Goal: Task Accomplishment & Management: Manage account settings

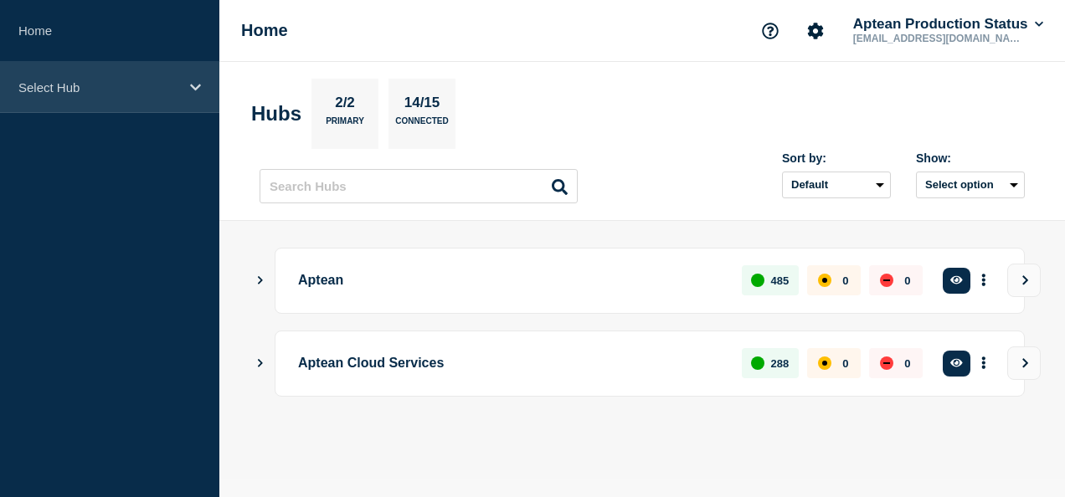
click at [162, 91] on p "Select Hub" at bounding box center [98, 87] width 161 height 14
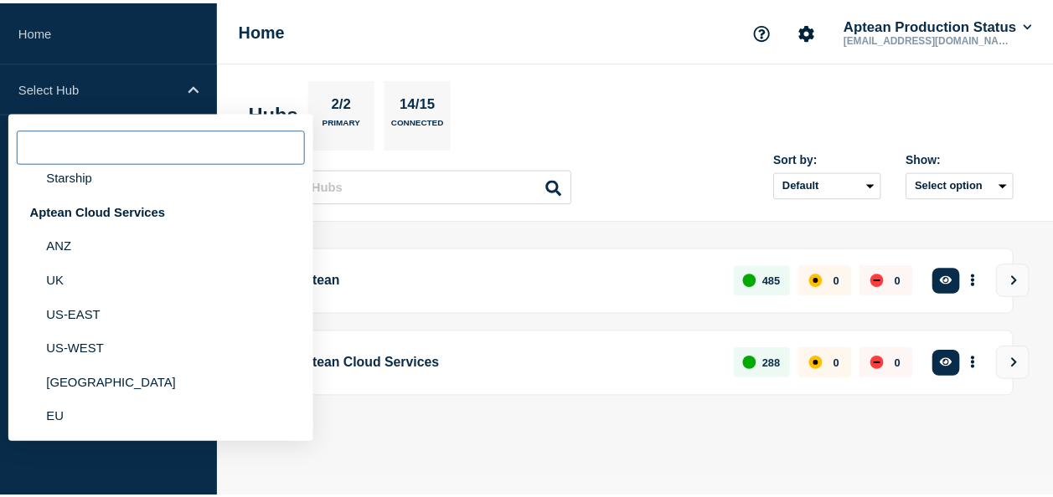
scroll to position [305, 0]
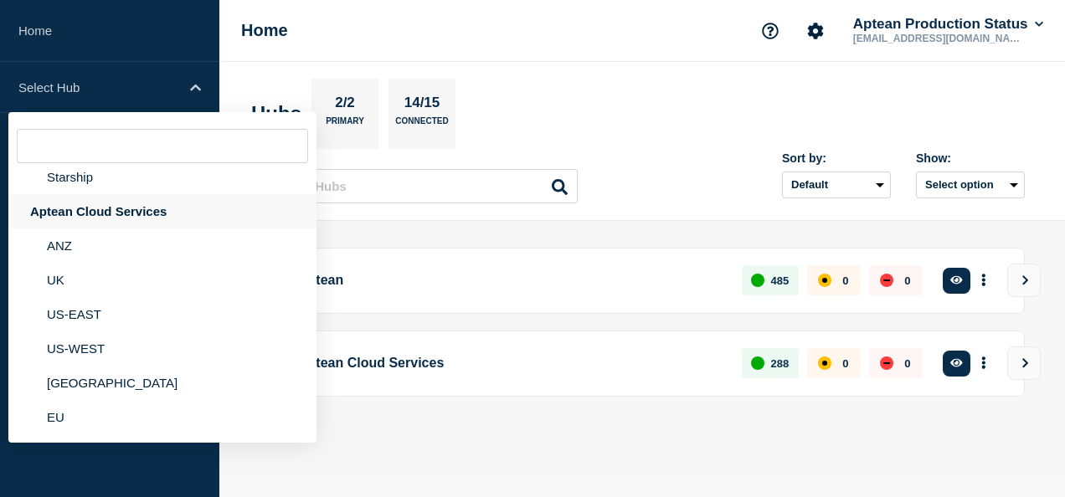
click at [120, 211] on div "Aptean Cloud Services" at bounding box center [162, 211] width 308 height 34
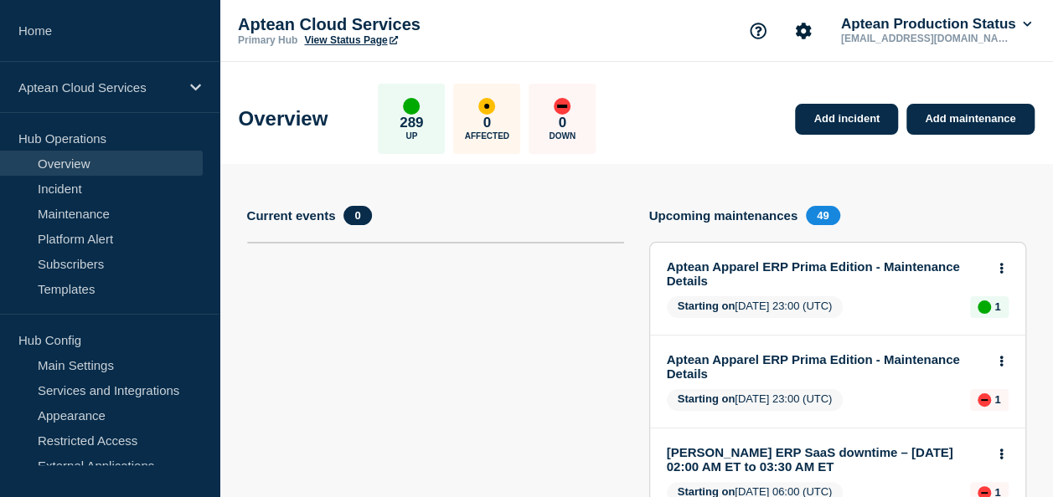
click at [129, 345] on p "Hub Config" at bounding box center [109, 339] width 219 height 25
click at [56, 338] on p "Hub Config" at bounding box center [109, 339] width 219 height 25
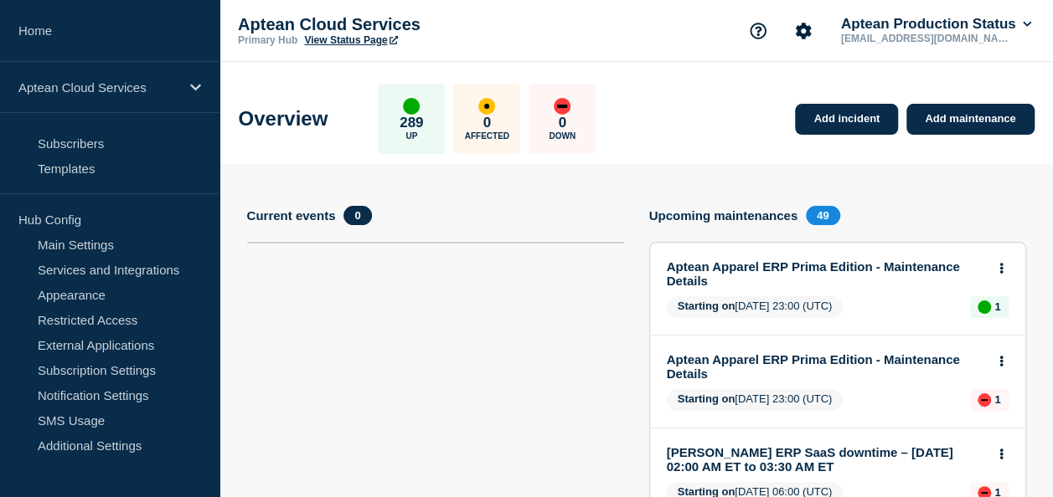
scroll to position [160, 0]
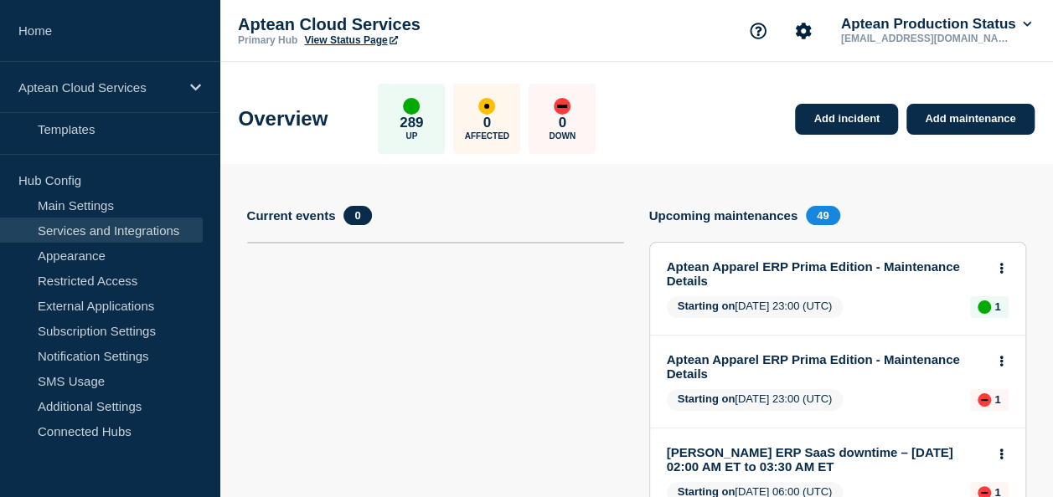
click at [106, 223] on link "Services and Integrations" at bounding box center [101, 230] width 203 height 25
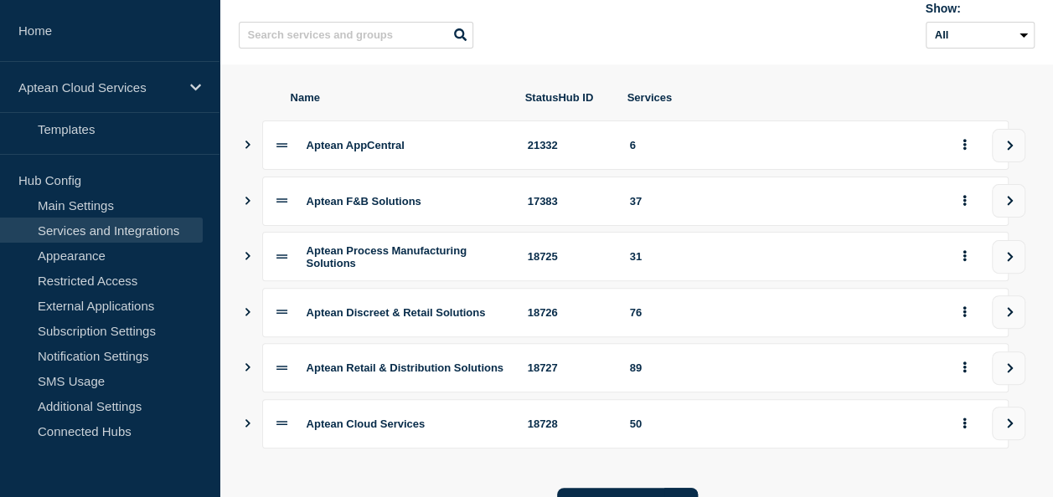
scroll to position [144, 0]
click at [306, 258] on span "Aptean Process Manufacturing Solutions" at bounding box center [386, 257] width 160 height 25
click at [245, 261] on icon "Show services" at bounding box center [247, 257] width 11 height 8
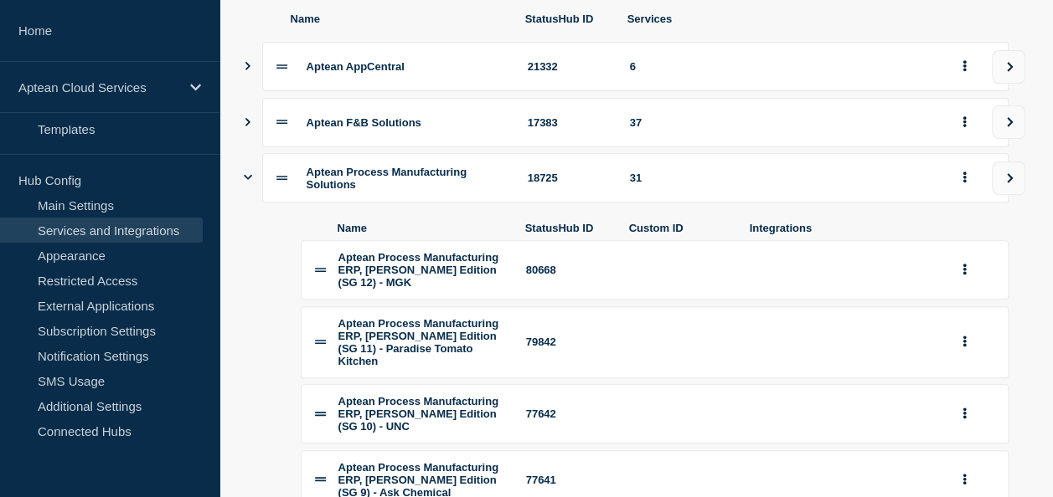
scroll to position [230, 0]
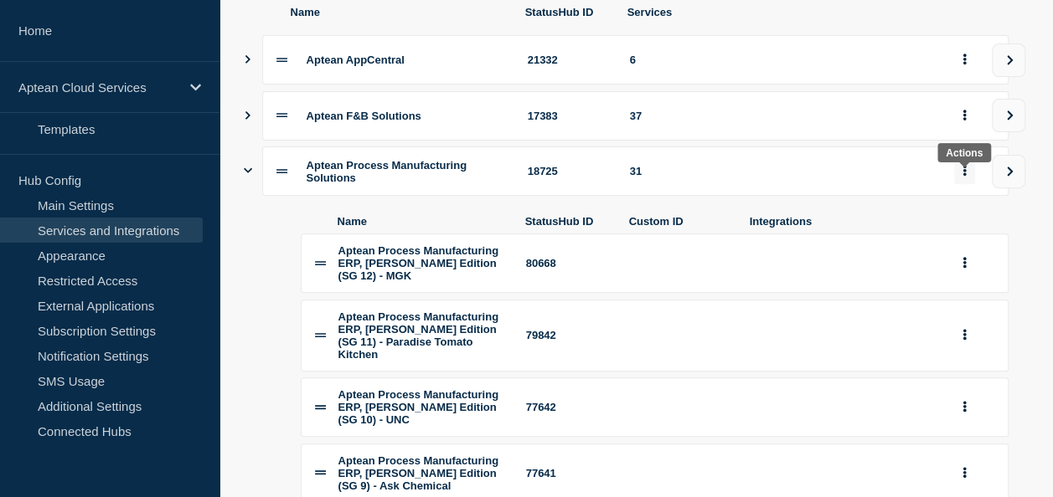
click at [966, 176] on button "group actions" at bounding box center [964, 171] width 21 height 26
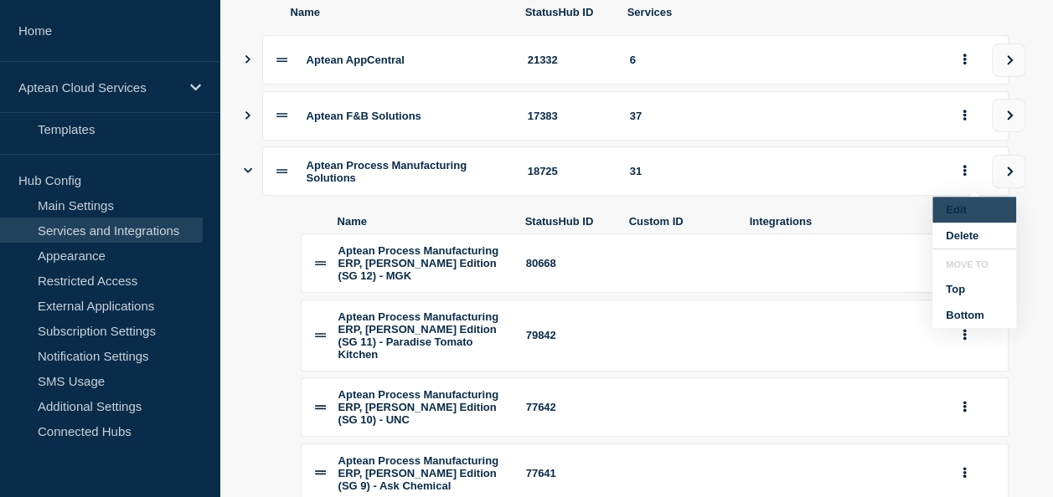
click at [975, 217] on button "Edit" at bounding box center [974, 210] width 84 height 26
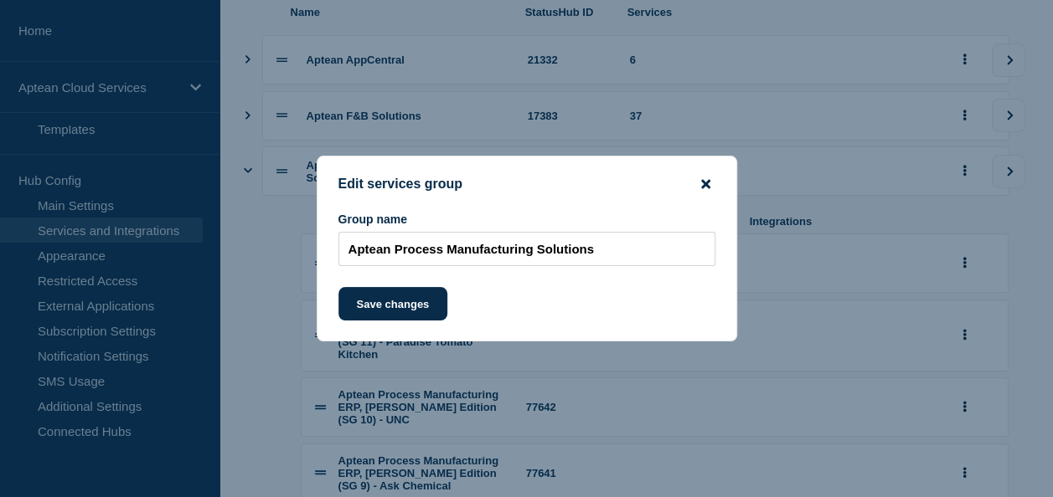
click at [703, 188] on icon "close button" at bounding box center [705, 184] width 9 height 13
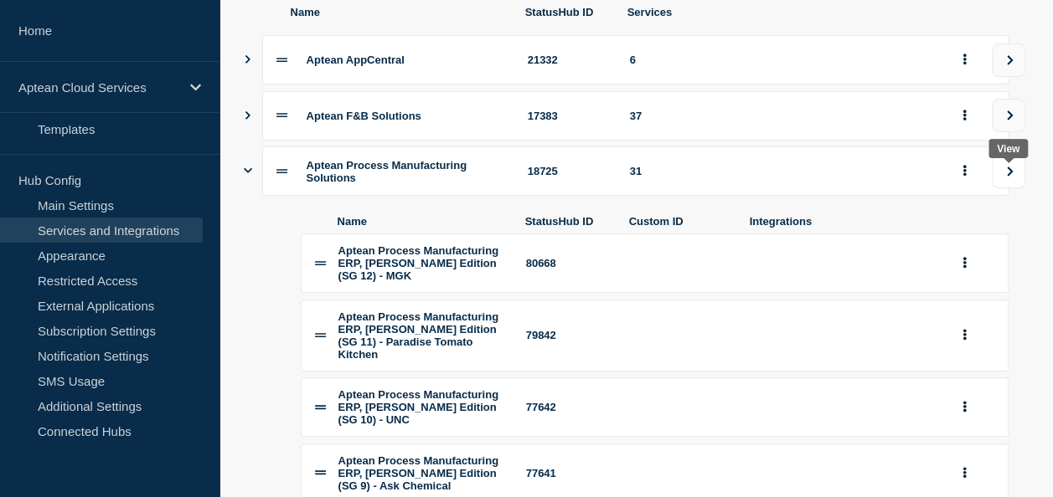
click at [1018, 178] on button "view group" at bounding box center [1007, 171] width 33 height 33
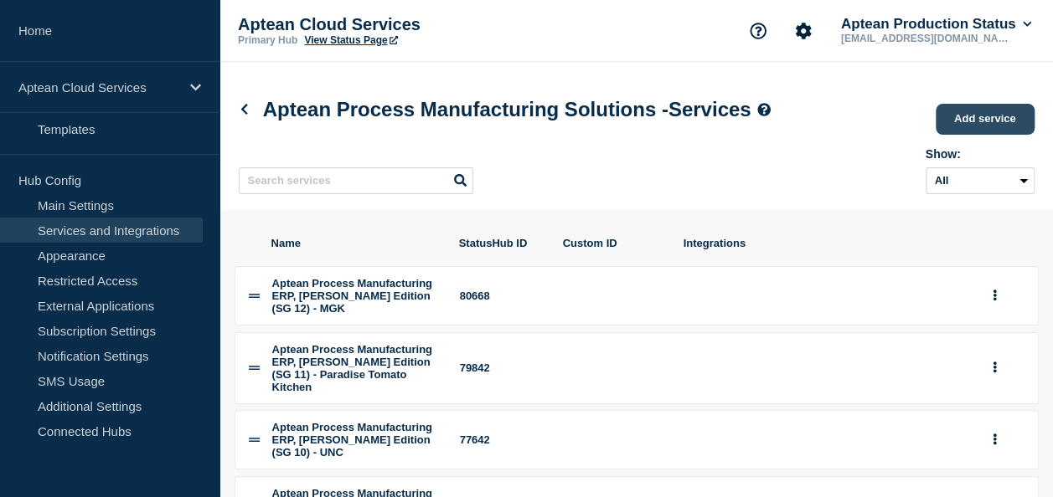
click at [995, 126] on link "Add service" at bounding box center [984, 119] width 99 height 31
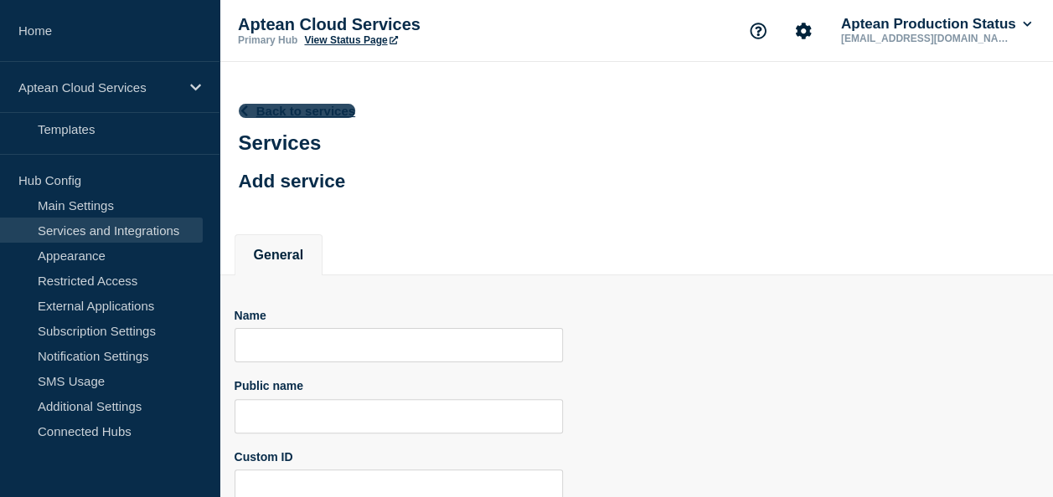
click at [244, 109] on icon at bounding box center [244, 111] width 13 height 11
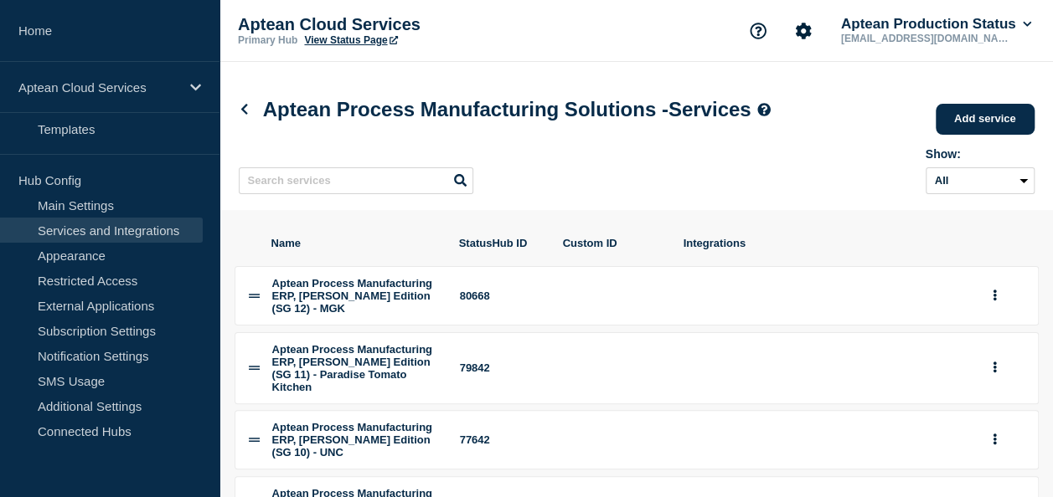
scroll to position [147, 0]
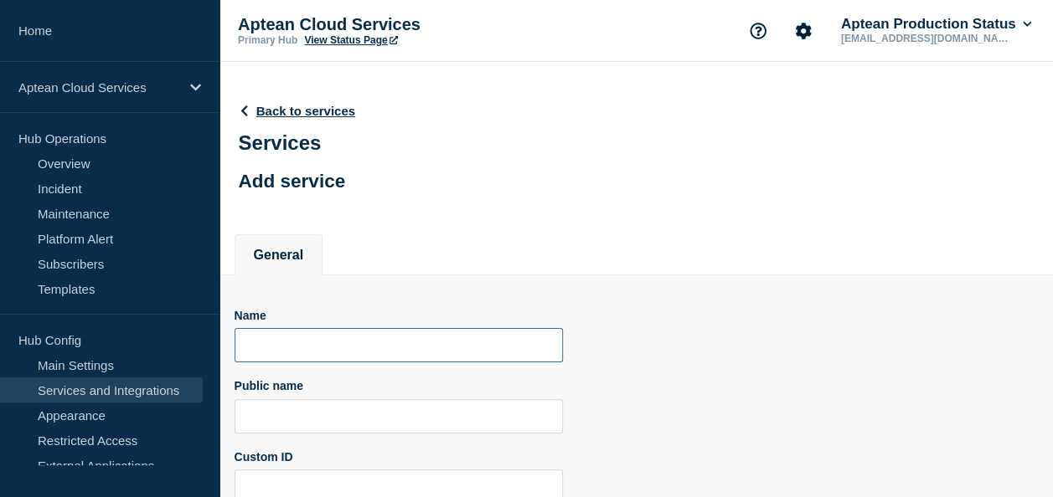
click at [389, 350] on input "Name" at bounding box center [398, 345] width 328 height 34
paste input "Aptean Process Manufacturing ERP, [PERSON_NAME] Edition (SG 13) - [PERSON_NAME]"
type input "Aptean Process Manufacturing ERP, [PERSON_NAME] Edition (SG 13) - [PERSON_NAME]"
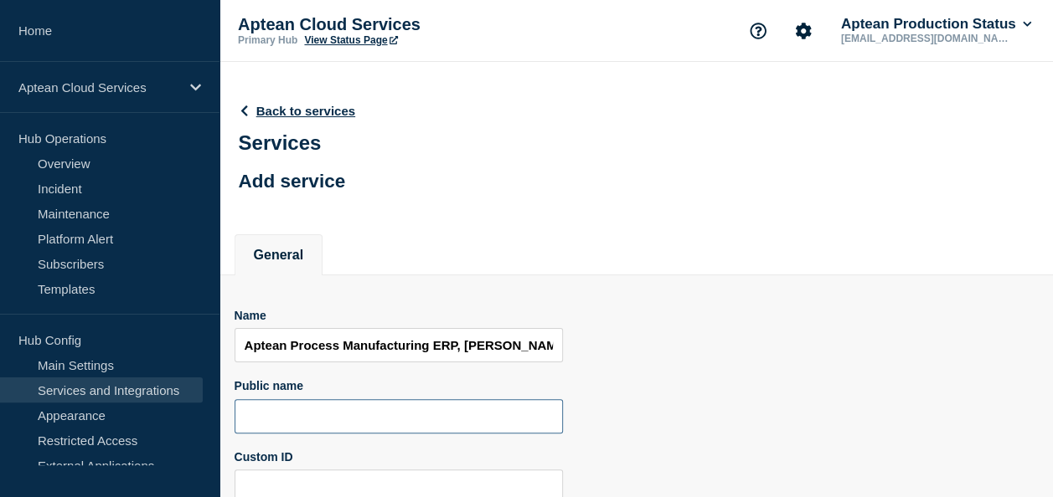
click at [462, 430] on input "Public name" at bounding box center [398, 416] width 328 height 34
paste input "Aptean Process Manufacturing ERP, [PERSON_NAME] Edition (SG 13)"
type input "Aptean Process Manufacturing ERP, [PERSON_NAME] Edition (SG 13)"
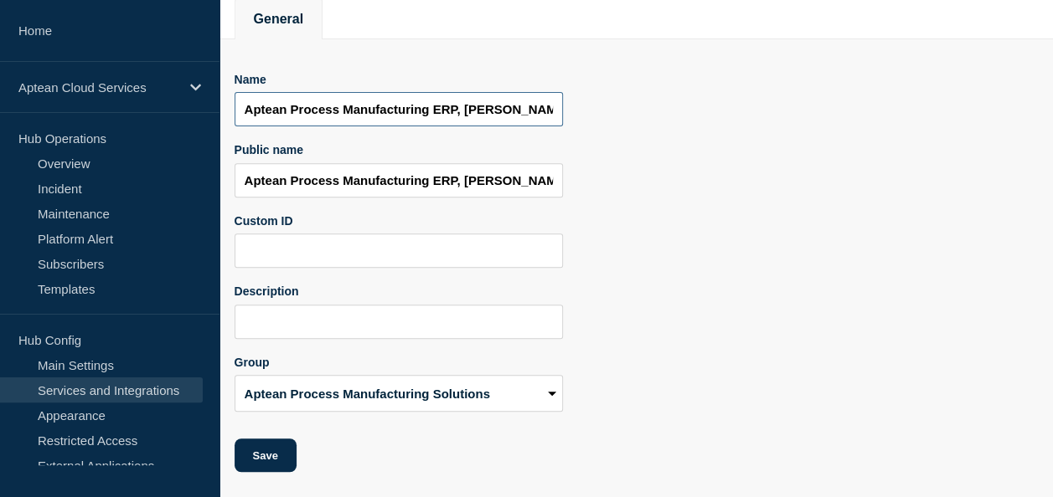
click at [505, 119] on input "Aptean Process Manufacturing ERP, [PERSON_NAME] Edition (SG 13) - [PERSON_NAME]" at bounding box center [398, 109] width 328 height 34
type input "Aptean Process Manufacturing ERP, [PERSON_NAME] Edition (SG 14) - [PERSON_NAME]"
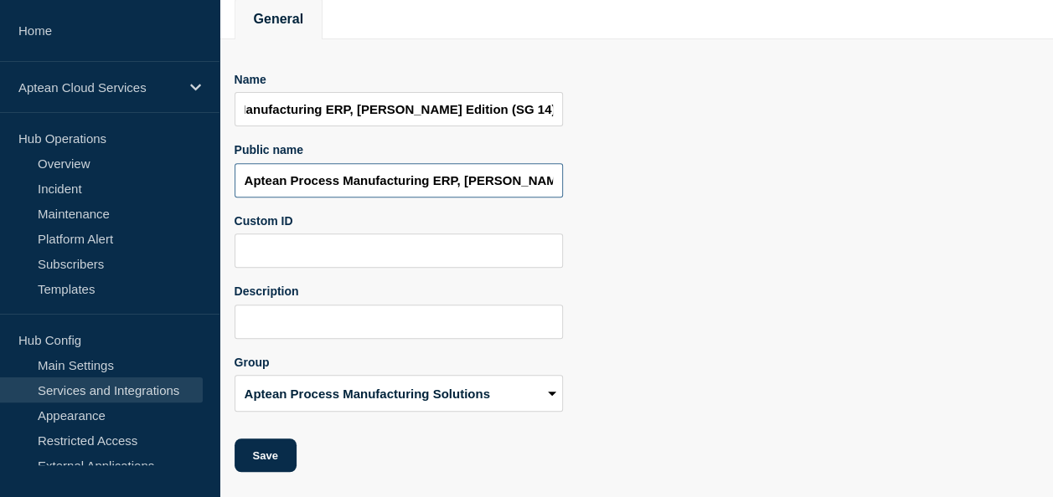
scroll to position [0, 0]
click at [540, 175] on input "Aptean Process Manufacturing ERP, [PERSON_NAME] Edition (SG 13)" at bounding box center [398, 180] width 328 height 34
type input "Aptean Process Manufacturing ERP, [PERSON_NAME] Edition (SG 14)"
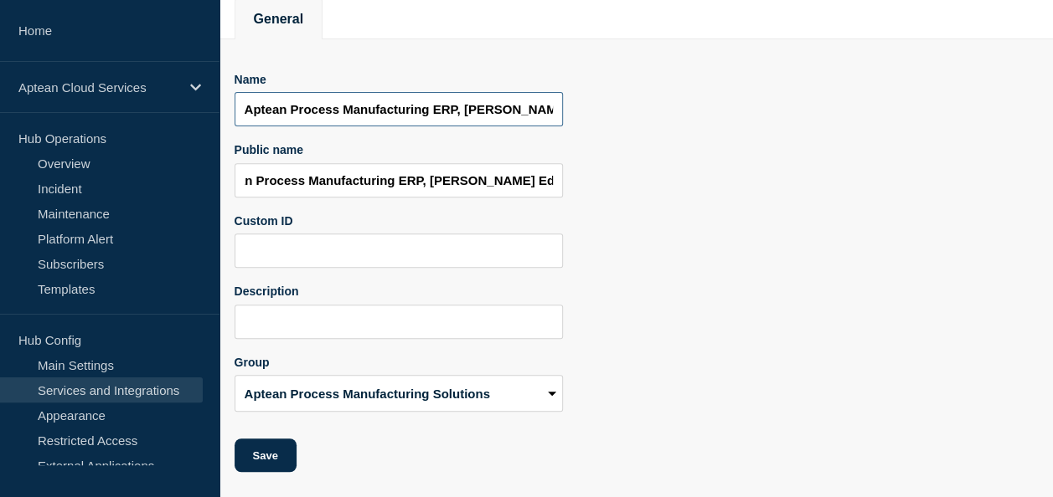
scroll to position [0, 0]
click at [534, 107] on input "Aptean Process Manufacturing ERP, [PERSON_NAME] Edition (SG 14) - [PERSON_NAME]" at bounding box center [398, 109] width 328 height 34
type input "Aptean Process Manufacturing ERP, [PERSON_NAME] Edition (SG 14) - [PERSON_NAME]"
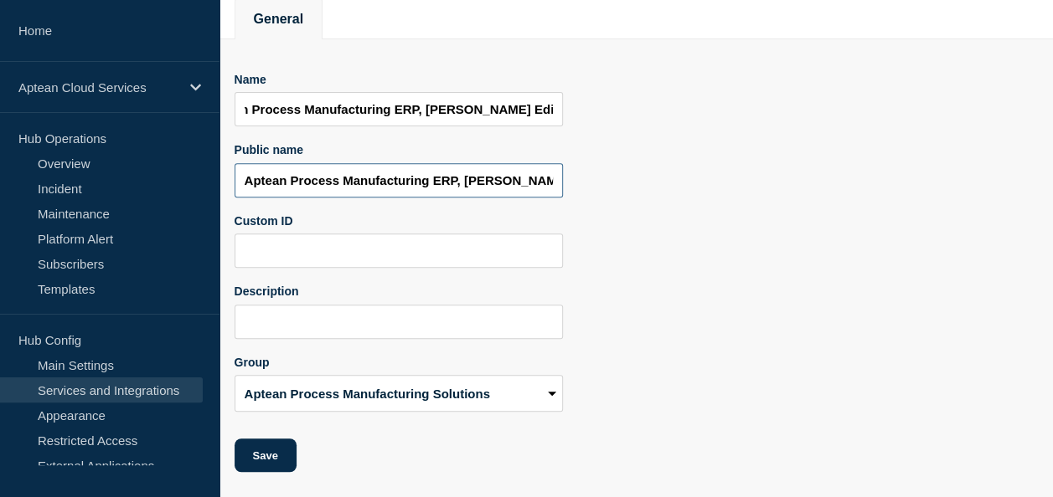
scroll to position [0, 0]
type input "Aptean Process Manufacturing ERP, [PERSON_NAME] Edition (SG 15)"
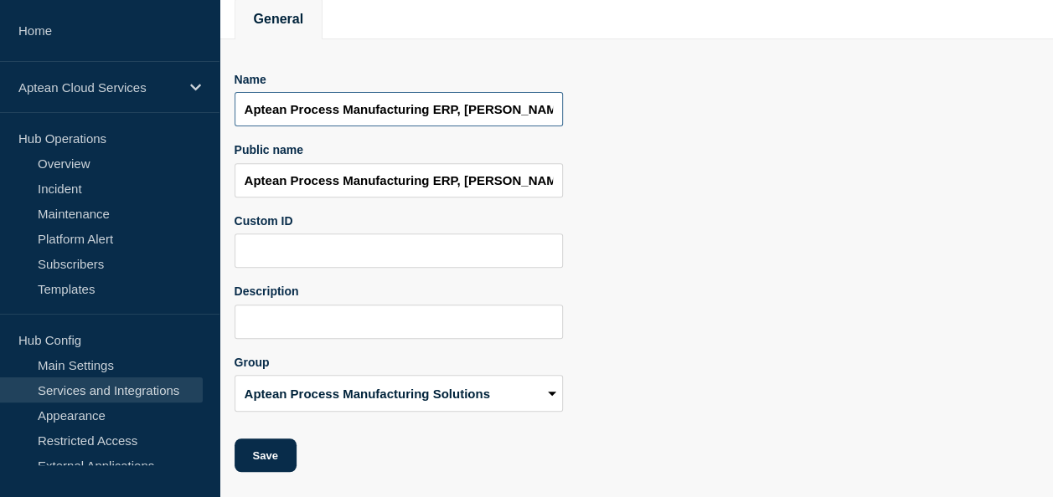
click at [517, 114] on input "Aptean Process Manufacturing ERP, [PERSON_NAME] Edition (SG 14) - [PERSON_NAME]" at bounding box center [398, 109] width 328 height 34
click at [533, 121] on input "Aptean Process Manufacturing ERP, [PERSON_NAME] Edition (SG 14) - [PERSON_NAME]" at bounding box center [398, 109] width 328 height 34
type input "Aptean Process Manufacturing ERP, [PERSON_NAME] Edition (SG 14) - Cheesecake"
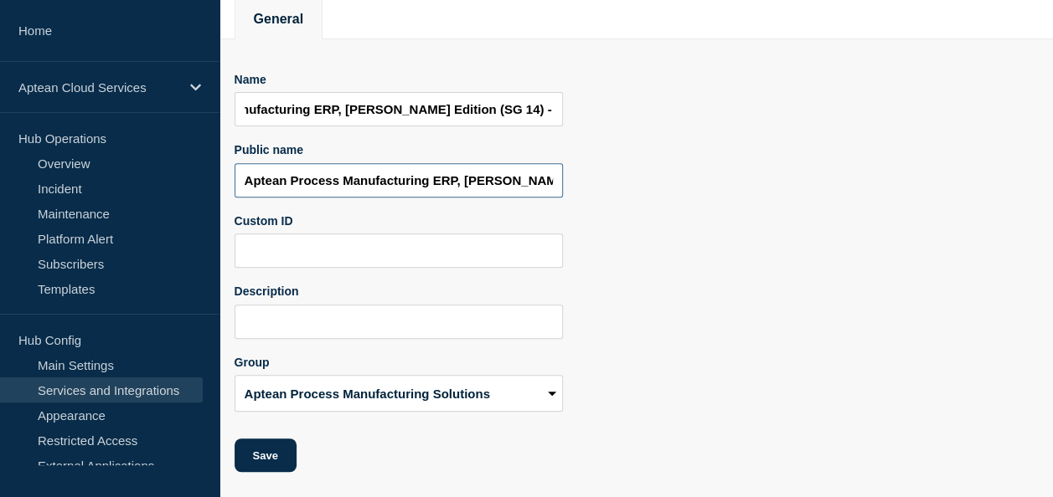
scroll to position [0, 0]
click at [528, 191] on input "Aptean Process Manufacturing ERP, [PERSON_NAME] Edition (SG 15)" at bounding box center [398, 180] width 328 height 34
type input "Aptean Process Manufacturing ERP, [PERSON_NAME] Edition (SG 14)"
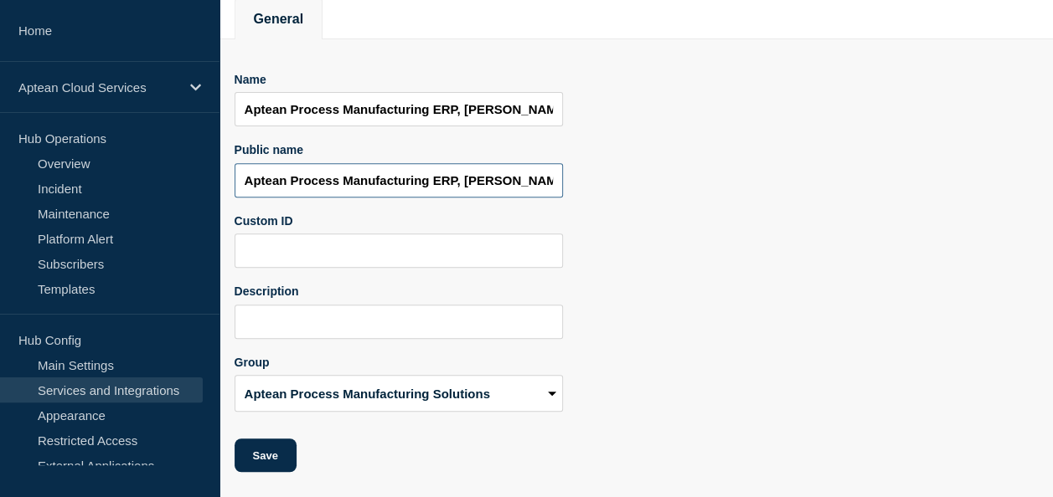
click at [473, 193] on input "Aptean Process Manufacturing ERP, [PERSON_NAME] Edition (SG 14)" at bounding box center [398, 180] width 328 height 34
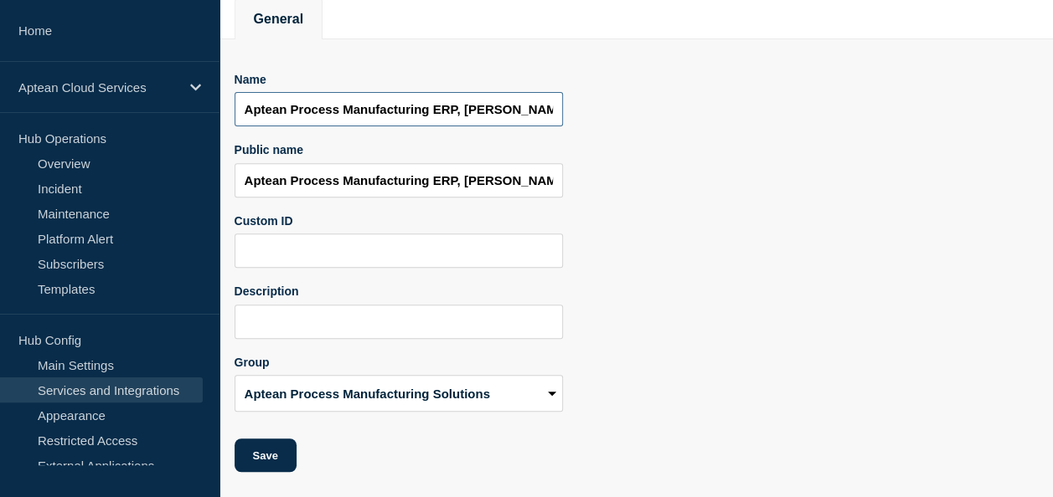
click at [506, 108] on input "Aptean Process Manufacturing ERP, [PERSON_NAME] Edition (SG 14) - Cheesecake" at bounding box center [398, 109] width 328 height 34
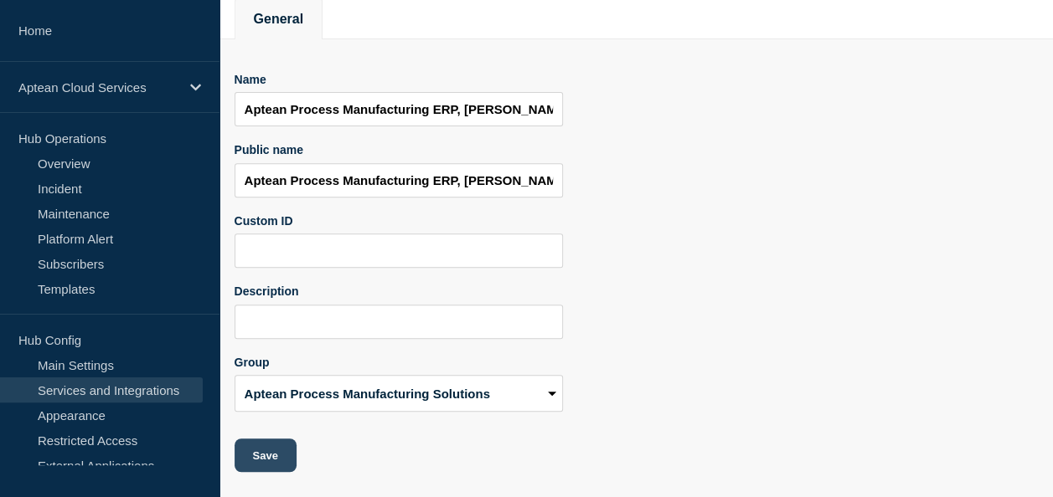
click at [274, 453] on button "Save" at bounding box center [265, 455] width 62 height 33
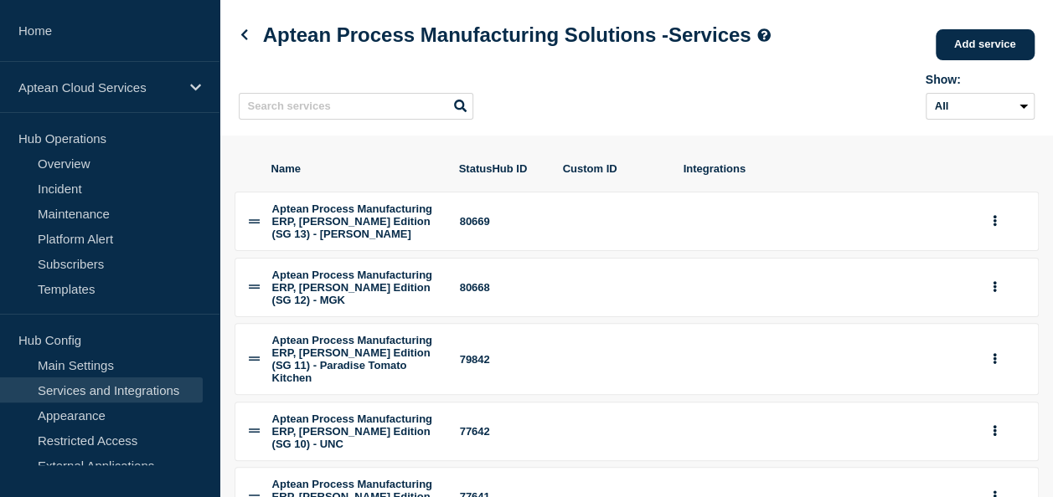
scroll to position [90, 0]
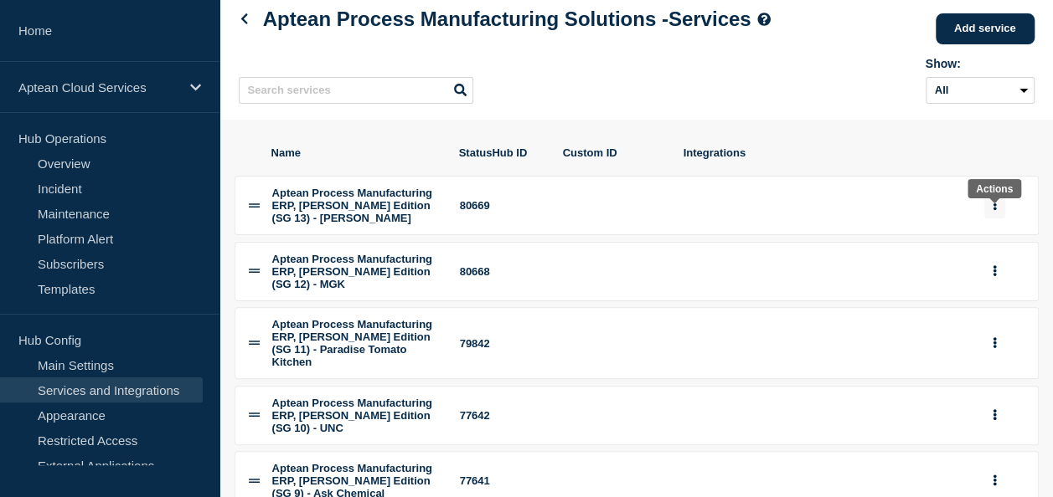
click at [990, 218] on button "group actions" at bounding box center [994, 206] width 21 height 26
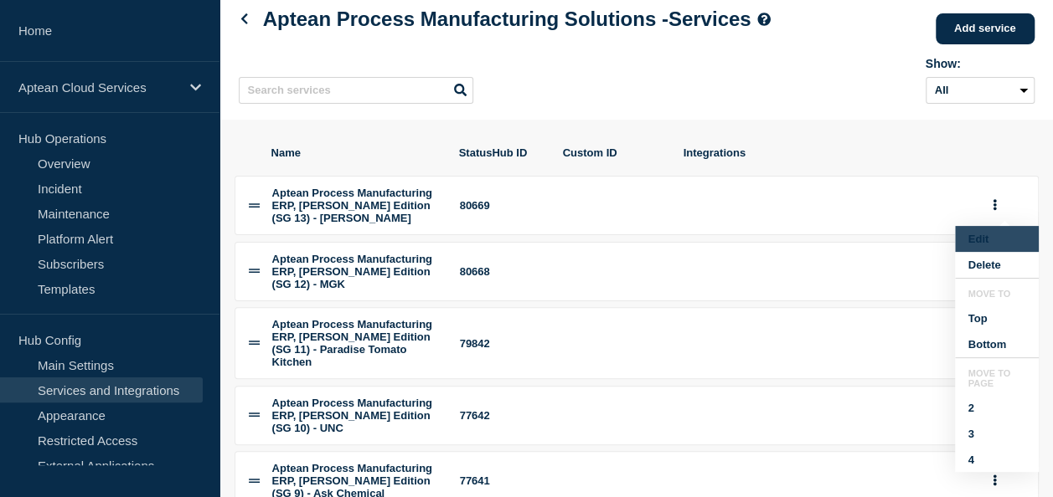
click at [985, 239] on button "Edit" at bounding box center [997, 239] width 84 height 26
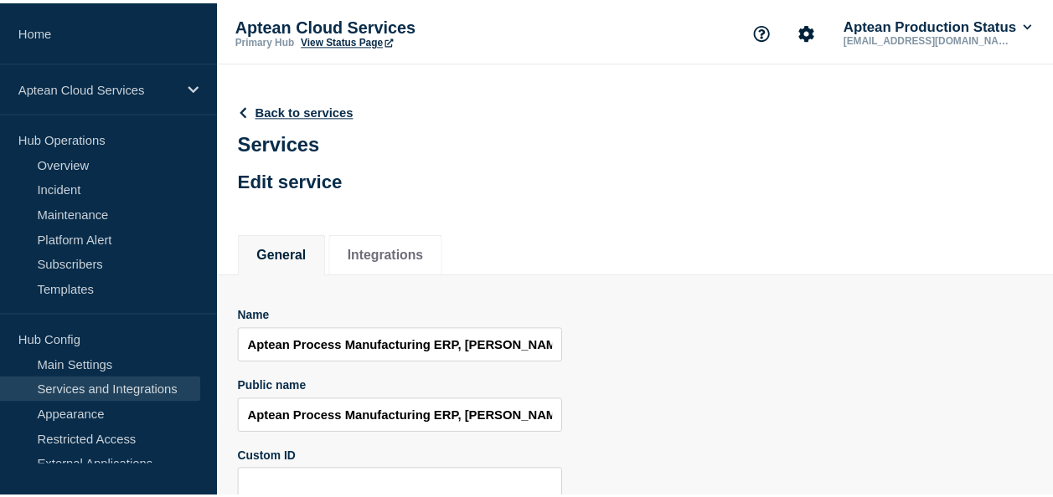
scroll to position [18, 0]
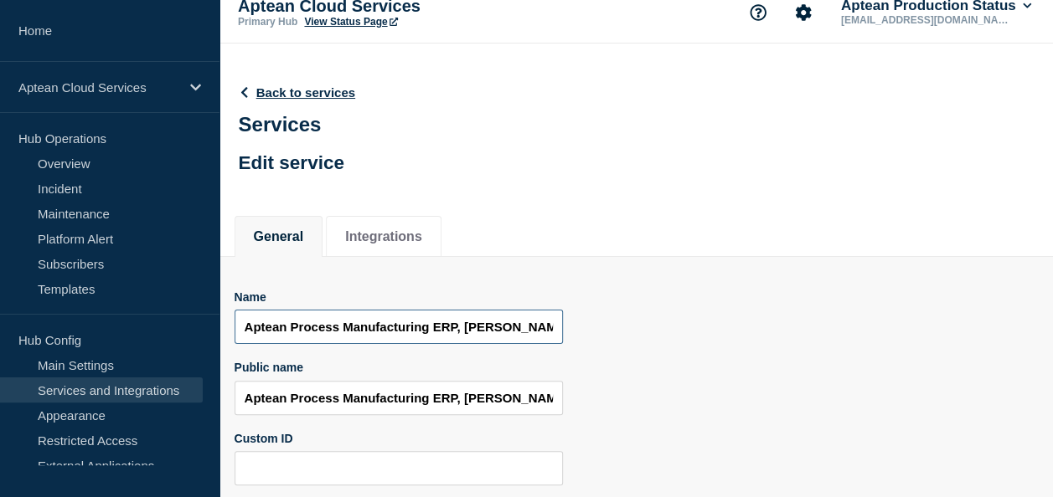
click at [433, 337] on input "Aptean Process Manufacturing ERP, Ross Edition (SG 13) - Hammond" at bounding box center [398, 327] width 328 height 34
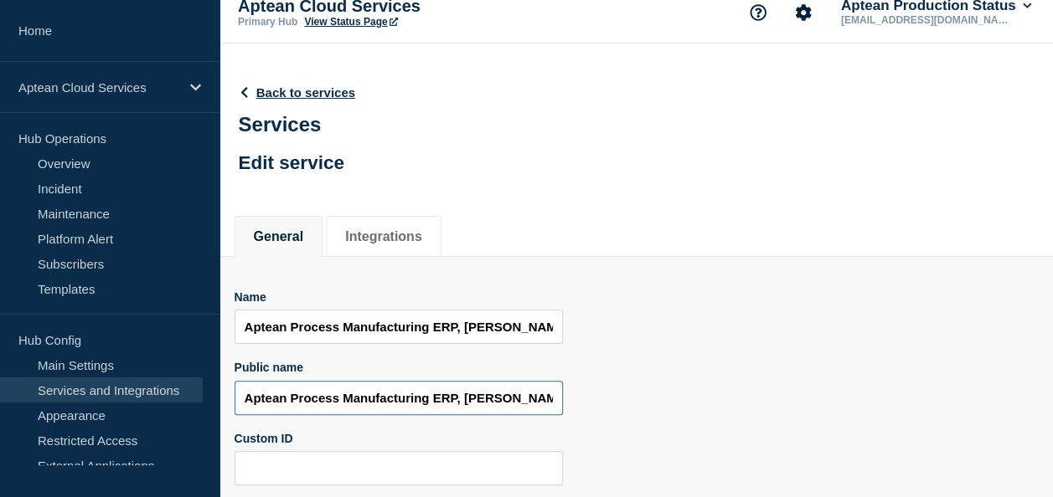
click at [427, 410] on input "Aptean Process Manufacturing ERP, Ross Edition (SG 13)" at bounding box center [398, 398] width 328 height 34
